Goal: Feedback & Contribution: Submit feedback/report problem

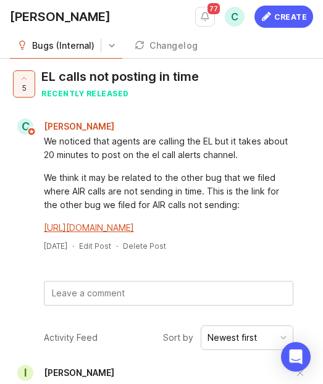
click at [135, 293] on div "5 EL calls not posting in time recently released C [PERSON_NAME] We noticed tha…" at bounding box center [161, 187] width 303 height 237
click at [133, 305] on textarea at bounding box center [168, 293] width 248 height 23
paste textarea "[PERSON_NAME] L called the EL at 1:55 pm and the call just posted."
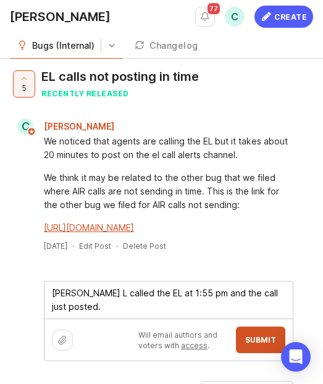
click at [53, 309] on textarea "[PERSON_NAME] L called the EL at 1:55 pm and the call just posted." at bounding box center [168, 300] width 248 height 37
click at [56, 307] on textarea "[PERSON_NAME] L called the EL at 1:55 pm and the call just posted." at bounding box center [168, 300] width 248 height 37
click at [100, 303] on textarea "[PERSON_NAME] L called the EL at 1:55 pm and the call just posted." at bounding box center [168, 300] width 248 height 37
click at [61, 319] on textarea "[PERSON_NAME] called the EL at 1:55 pm and the call just posted." at bounding box center [168, 300] width 248 height 37
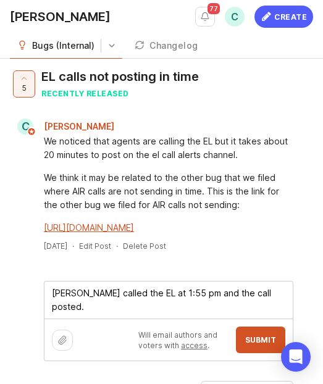
click at [128, 319] on textarea "[PERSON_NAME] called the EL at 1:55 pm and the call posted." at bounding box center [168, 300] width 248 height 37
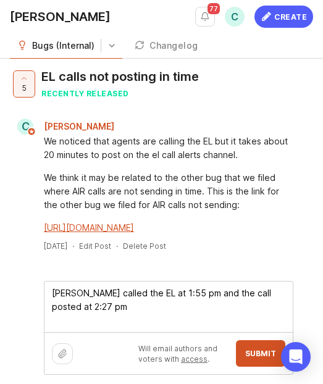
click at [88, 313] on textarea "[PERSON_NAME] called the EL at 1:55 pm and the call posted at 2:27 pm" at bounding box center [168, 307] width 248 height 51
click at [85, 308] on textarea "[PERSON_NAME] called the EL at 1:55 pm and the call posted at 2:27 pm" at bounding box center [168, 307] width 248 height 51
click at [83, 327] on textarea "[PERSON_NAME] called the EL at 1:55 pm and the call posted at 2:27 pm" at bounding box center [168, 307] width 248 height 51
click at [119, 321] on textarea "[PERSON_NAME] called the EL at 1:55 pm and the call posted at 2:27 pm" at bounding box center [168, 307] width 248 height 51
click at [135, 321] on textarea "[PERSON_NAME] called the EL at 1:55 pm and the call posted at 2:27 pm" at bounding box center [168, 307] width 248 height 51
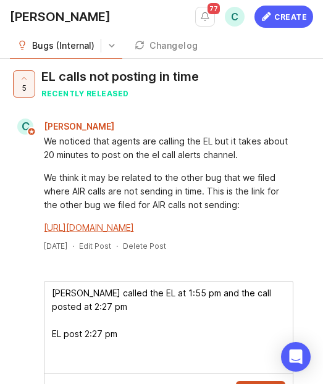
paste textarea "[URL][DOMAIN_NAME]"
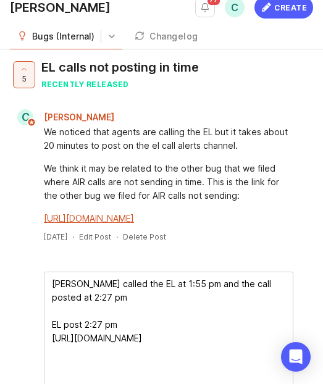
scroll to position [23, 0]
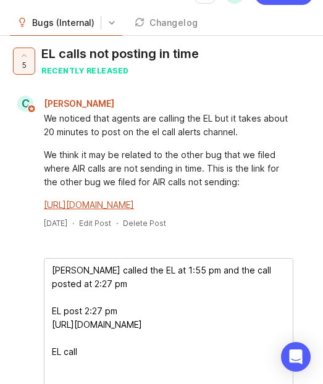
click at [73, 314] on textarea "[PERSON_NAME] called the EL at 1:55 pm and the call posted at 2:27 pm EL post 2…" at bounding box center [168, 325] width 248 height 132
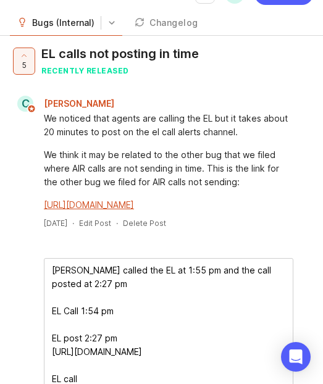
paste textarea "[URL][PERSON_NAME]"
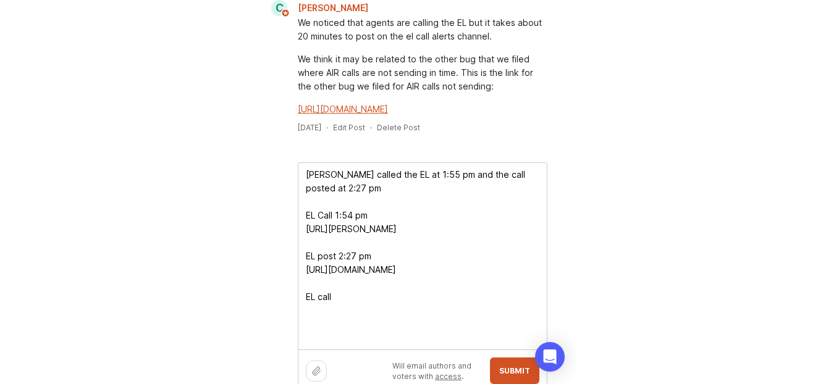
scroll to position [128, 0]
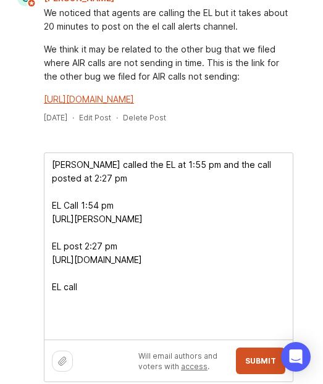
drag, startPoint x: 106, startPoint y: 340, endPoint x: 51, endPoint y: 325, distance: 57.5
click at [50, 326] on textarea "[PERSON_NAME] called the EL at 1:55 pm and the call posted at 2:27 pm EL Call 1…" at bounding box center [168, 246] width 248 height 187
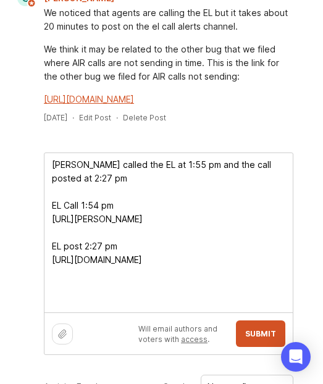
type textarea "[PERSON_NAME] called the EL at 1:55 pm and the call posted at 2:27 pm EL Call 1…"
click at [240, 347] on button "Submit" at bounding box center [260, 334] width 49 height 27
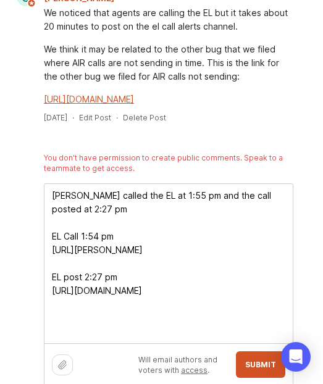
click at [75, 104] on link "[URL][DOMAIN_NAME]" at bounding box center [89, 99] width 90 height 11
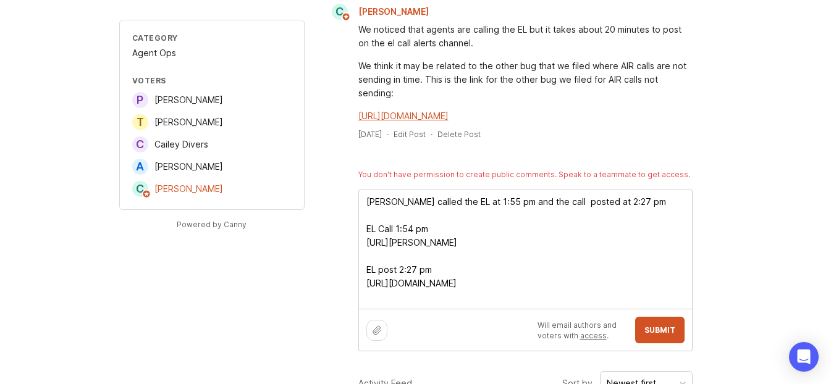
drag, startPoint x: 665, startPoint y: 285, endPoint x: 46, endPoint y: 125, distance: 639.2
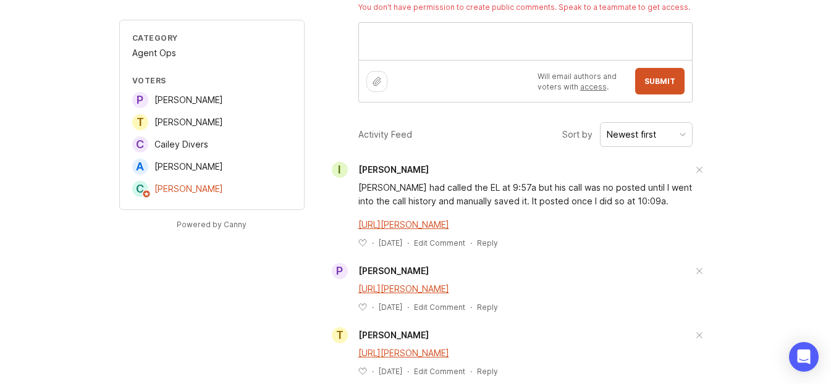
scroll to position [0, 0]
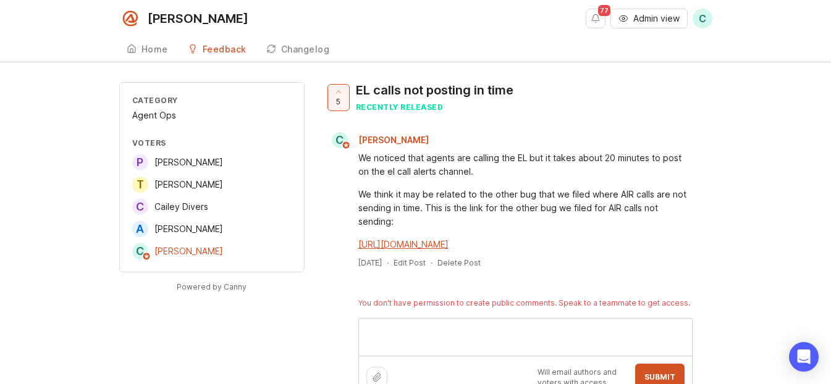
paste textarea "[PERSON_NAME] called the EL at 1:55 pm and the call posted at 2:27 pm EL Call 1…"
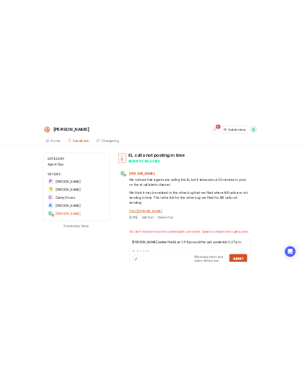
scroll to position [33, 0]
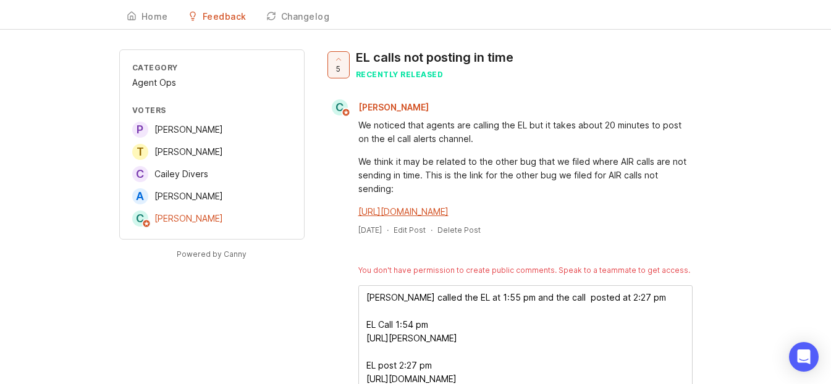
type textarea "[PERSON_NAME] called the EL at 1:55 pm and the call posted at 2:27 pm EL Call 1…"
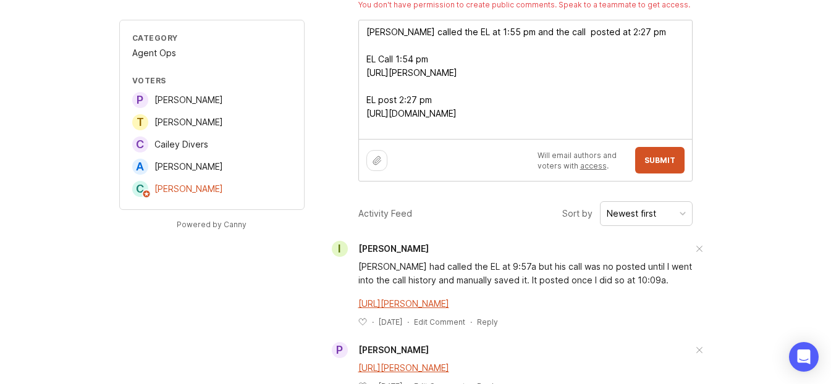
scroll to position [300, 0]
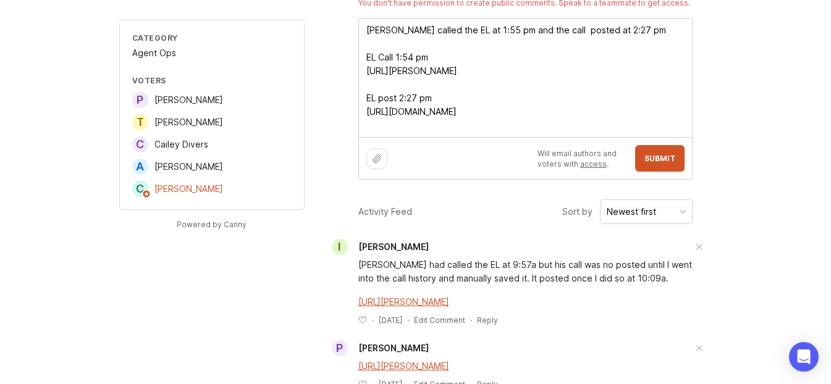
click at [322, 163] on link "access" at bounding box center [593, 163] width 27 height 9
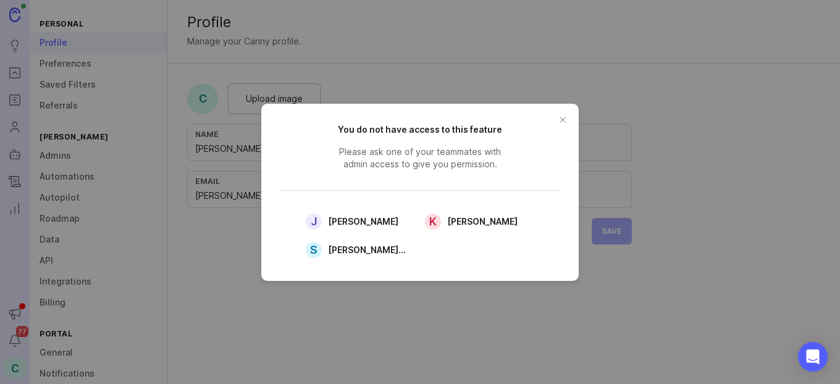
click at [322, 114] on button "close button" at bounding box center [563, 120] width 20 height 20
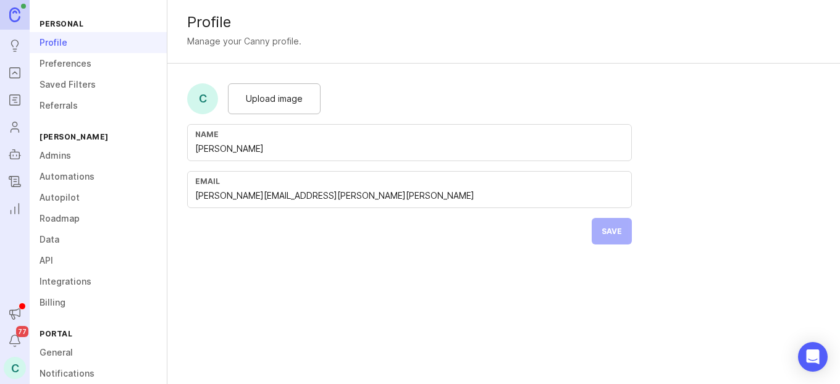
click at [322, 229] on form "C Upload image Name [PERSON_NAME] Email [PERSON_NAME][EMAIL_ADDRESS][PERSON_NAM…" at bounding box center [409, 164] width 484 height 201
click at [19, 336] on span "77" at bounding box center [22, 331] width 12 height 11
click at [19, 93] on icon "Roadmaps" at bounding box center [15, 100] width 14 height 15
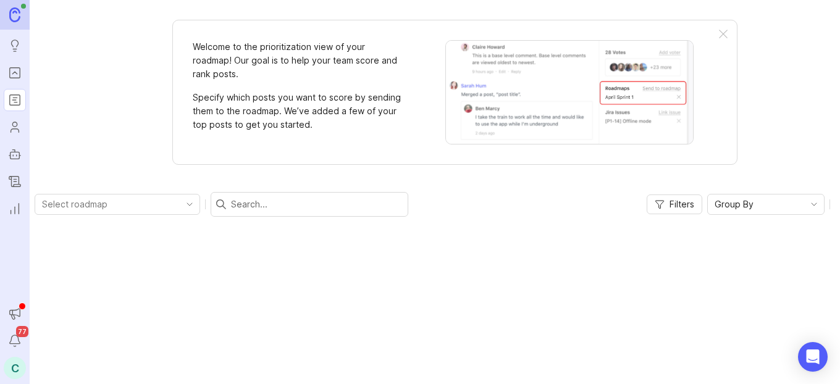
click at [13, 63] on link "Portal" at bounding box center [15, 73] width 22 height 22
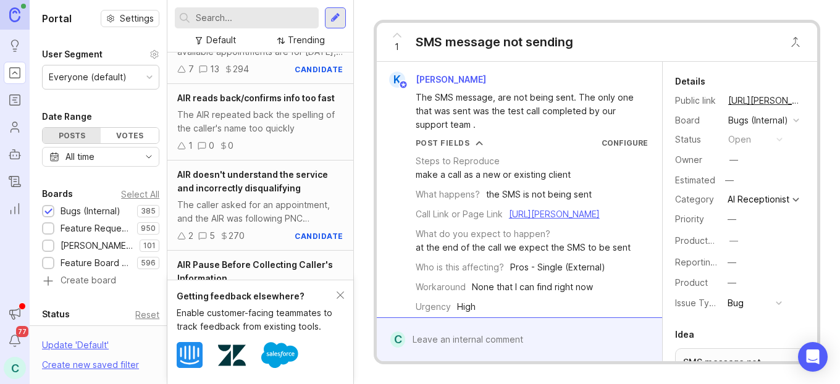
scroll to position [290, 0]
click at [230, 19] on input "text" at bounding box center [255, 18] width 118 height 14
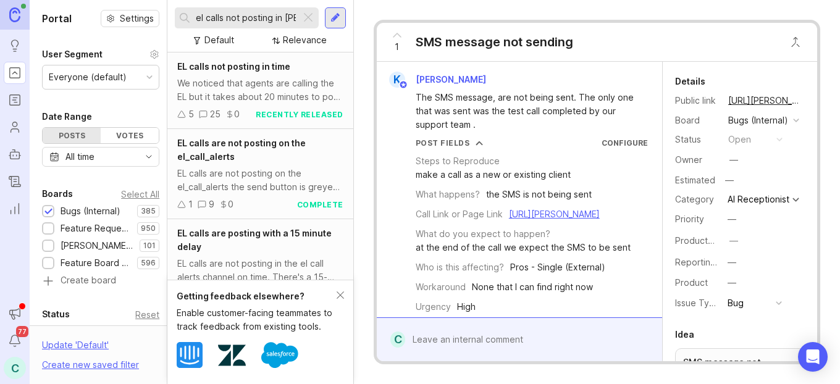
scroll to position [0, 1]
type input "el calls not posting in [PERSON_NAME]"
click at [237, 85] on div "We noticed that agents are calling the EL but it takes about 20 minutes to post…" at bounding box center [260, 90] width 166 height 27
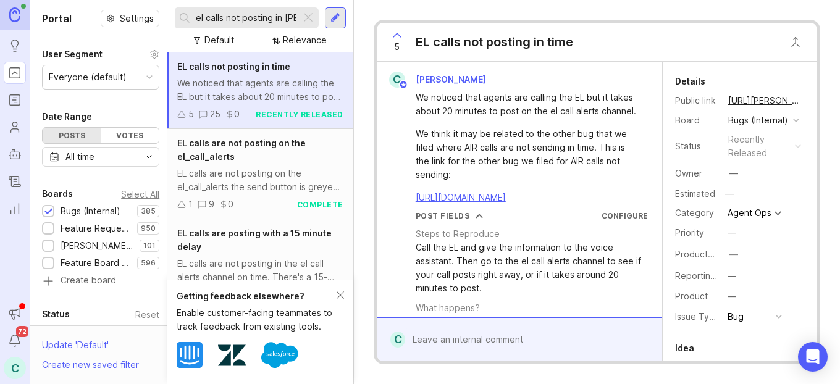
click at [248, 96] on div "We noticed that agents are calling the EL but it takes about 20 minutes to post…" at bounding box center [260, 90] width 166 height 27
click at [281, 105] on div "EL calls not posting in time We noticed that agents are calling the EL but it t…" at bounding box center [260, 91] width 186 height 77
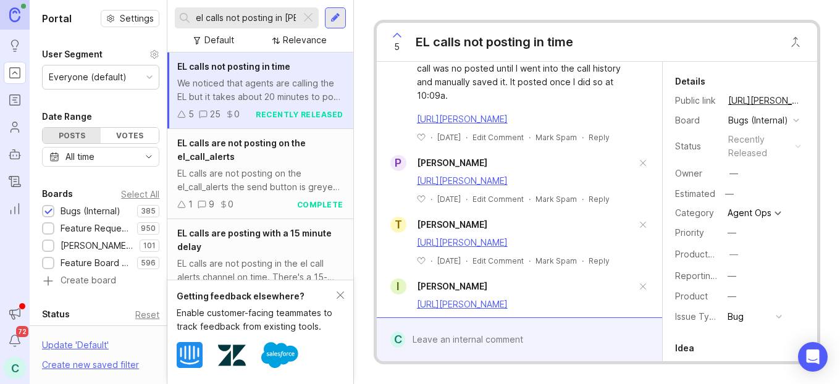
scroll to position [737, 0]
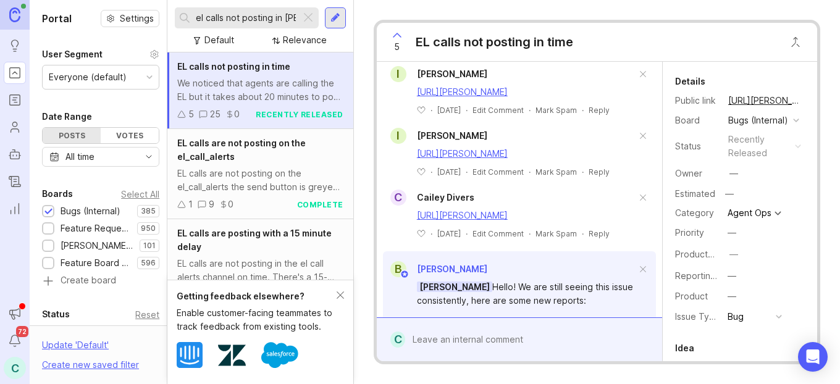
click at [322, 338] on div at bounding box center [528, 339] width 246 height 23
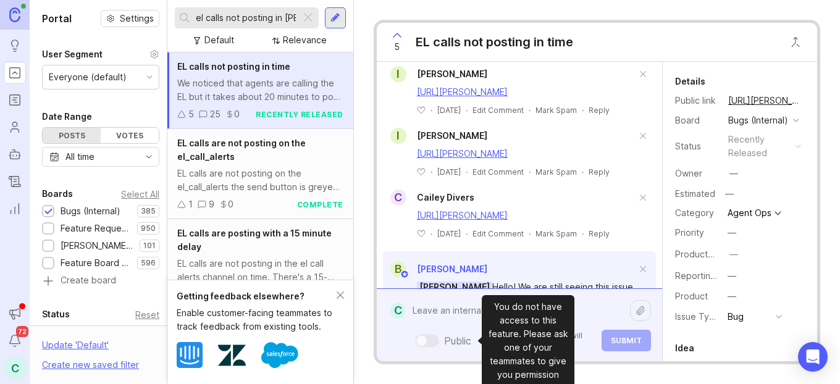
scroll to position [1052, 0]
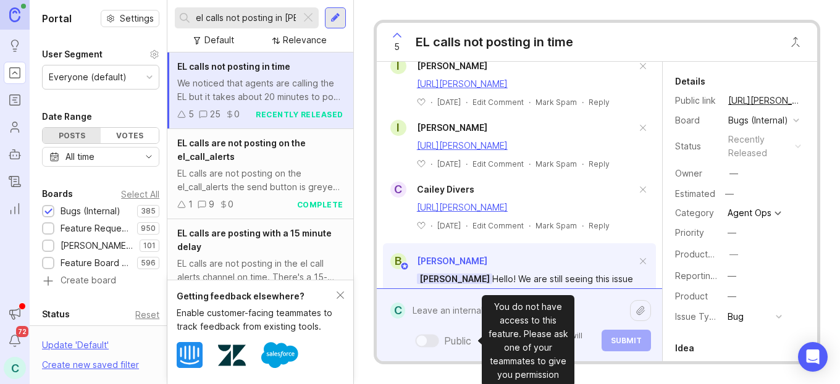
paste textarea "[PERSON_NAME] L called the EL at 1:55 pm and the call just posted."
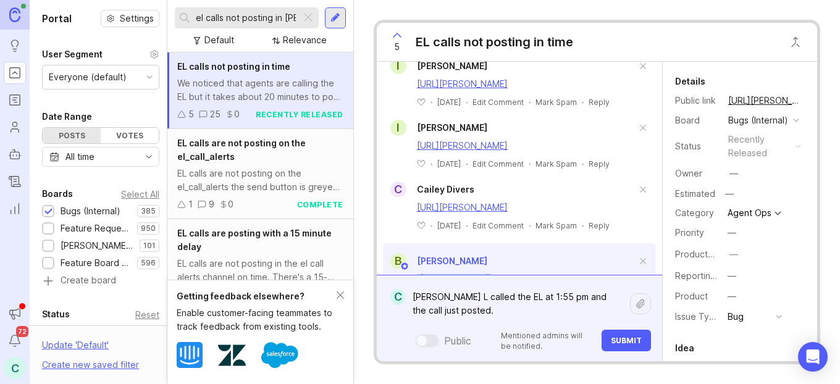
click at [322, 297] on textarea "[PERSON_NAME] L called the EL at 1:55 pm and the call just posted." at bounding box center [517, 303] width 225 height 37
drag, startPoint x: 442, startPoint y: 314, endPoint x: 429, endPoint y: 314, distance: 13.6
click at [322, 314] on textarea "[PERSON_NAME] called the EL at 1:55 pm and the call just posted." at bounding box center [517, 303] width 225 height 37
drag, startPoint x: 429, startPoint y: 314, endPoint x: 536, endPoint y: 314, distance: 106.9
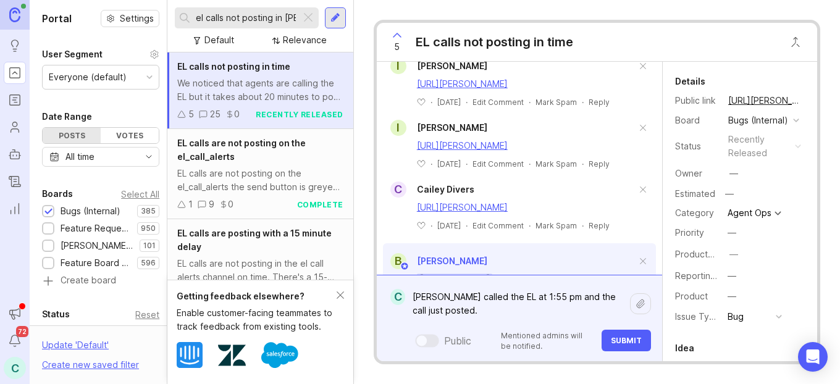
click at [322, 314] on textarea "[PERSON_NAME] called the EL at 1:55 pm and the call just posted." at bounding box center [517, 303] width 225 height 37
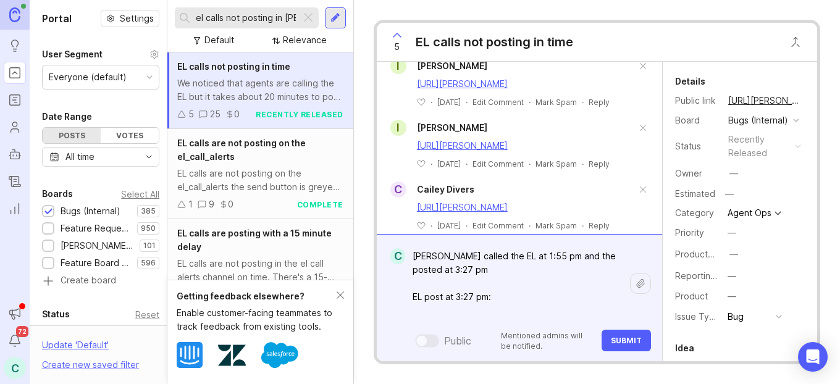
paste textarea "[URL][DOMAIN_NAME]"
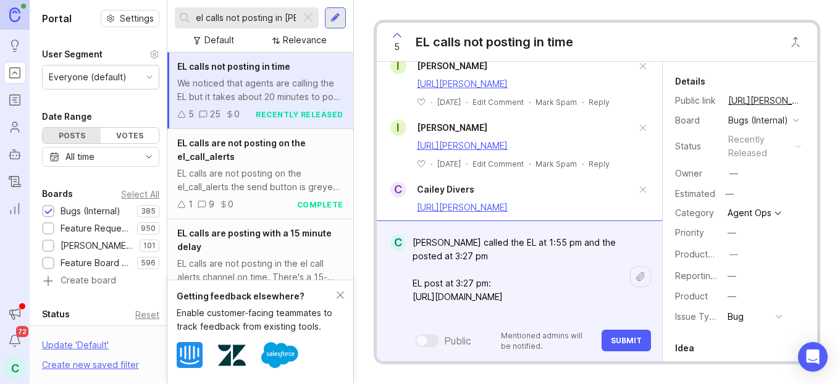
click at [322, 275] on textarea "[PERSON_NAME] called the EL at 1:55 pm and the posted at 3:27 pm EL post at 3:2…" at bounding box center [517, 276] width 225 height 91
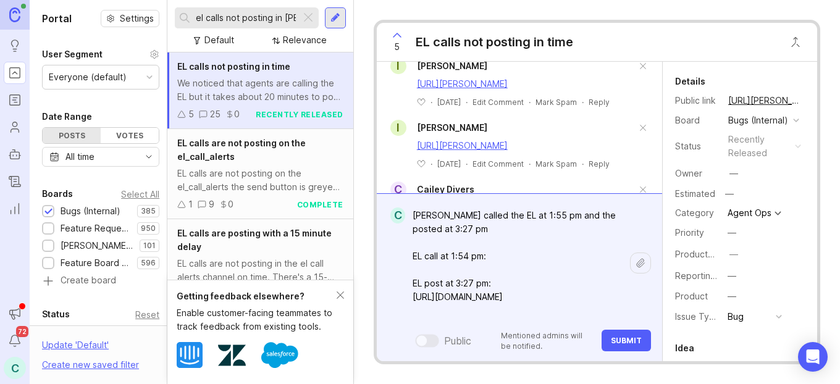
click at [322, 212] on textarea "[PERSON_NAME] called the EL at 1:55 pm and the posted at 3:27 pm EL call at 1:5…" at bounding box center [517, 263] width 225 height 119
click at [322, 262] on textarea "[PERSON_NAME] called the EL at 1:54 pm and the posted at 3:27 pm EL call at 1:5…" at bounding box center [517, 263] width 225 height 119
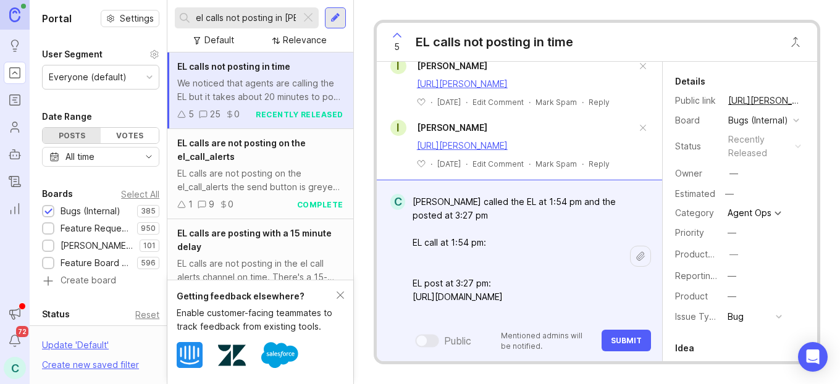
paste textarea "[URL][PERSON_NAME]"
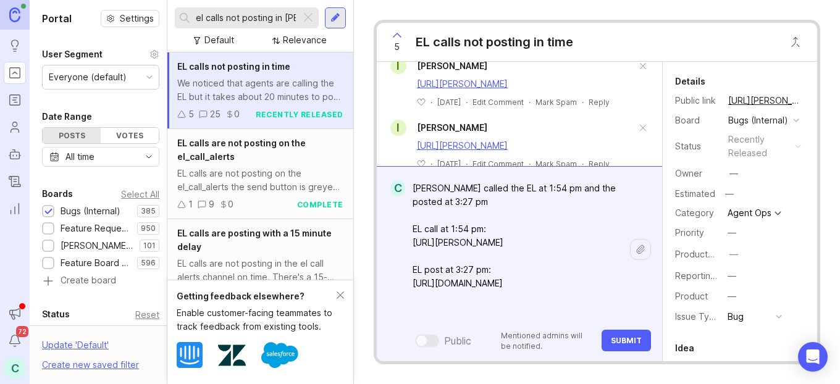
type textarea "[PERSON_NAME] called the EL at 1:54 pm and the posted at 3:27 pm EL call at 1:5…"
click at [322, 339] on button "Submit" at bounding box center [626, 341] width 49 height 22
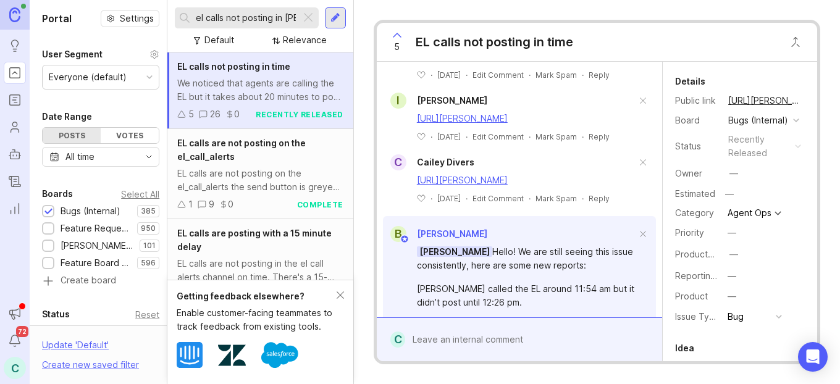
scroll to position [953, 0]
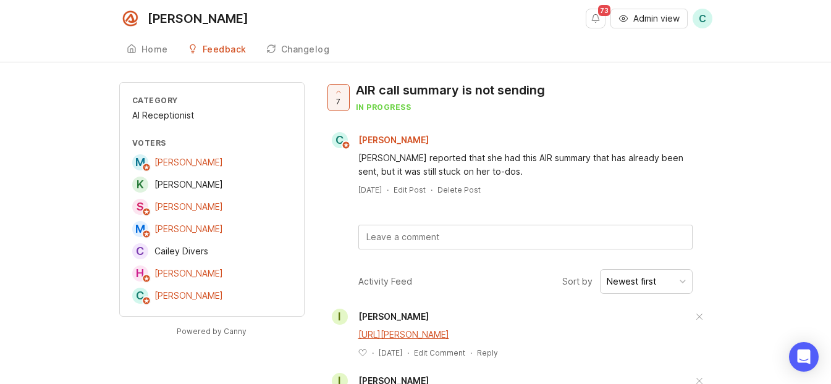
click at [503, 231] on textarea at bounding box center [525, 236] width 333 height 23
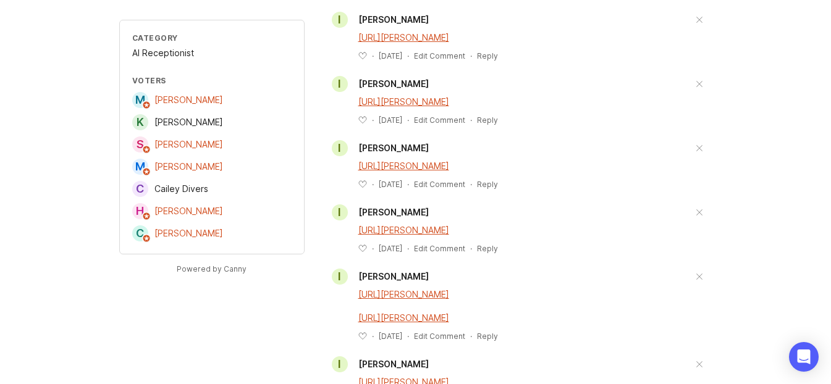
scroll to position [121, 0]
